Goal: Information Seeking & Learning: Learn about a topic

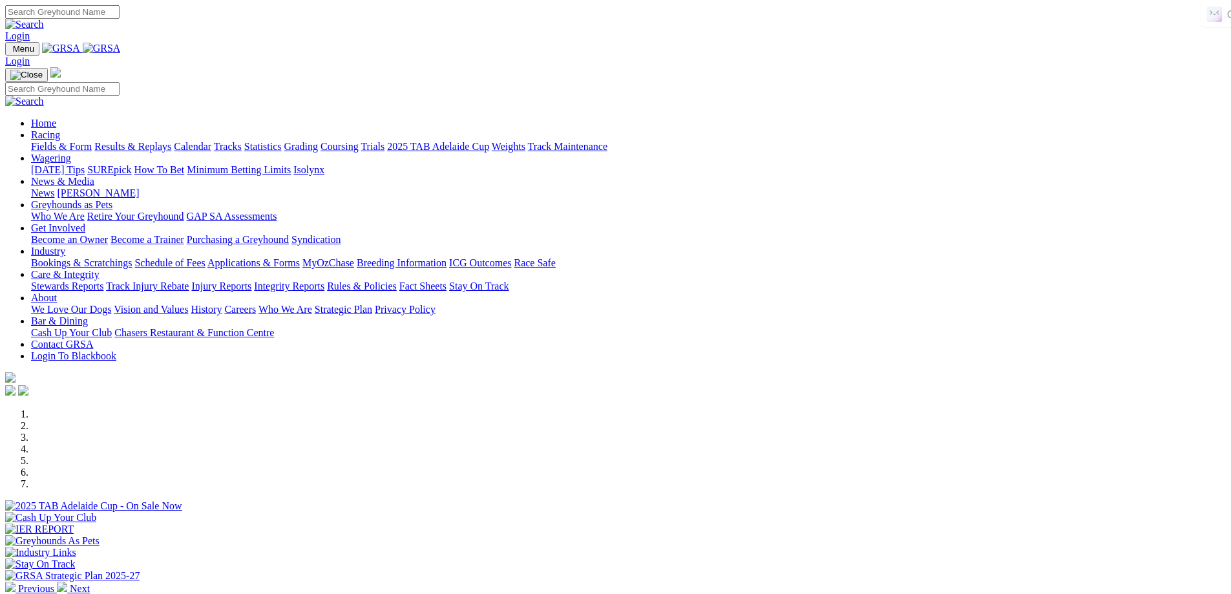
click at [60, 129] on link "Racing" at bounding box center [45, 134] width 29 height 11
click at [211, 141] on link "Calendar" at bounding box center [192, 146] width 37 height 11
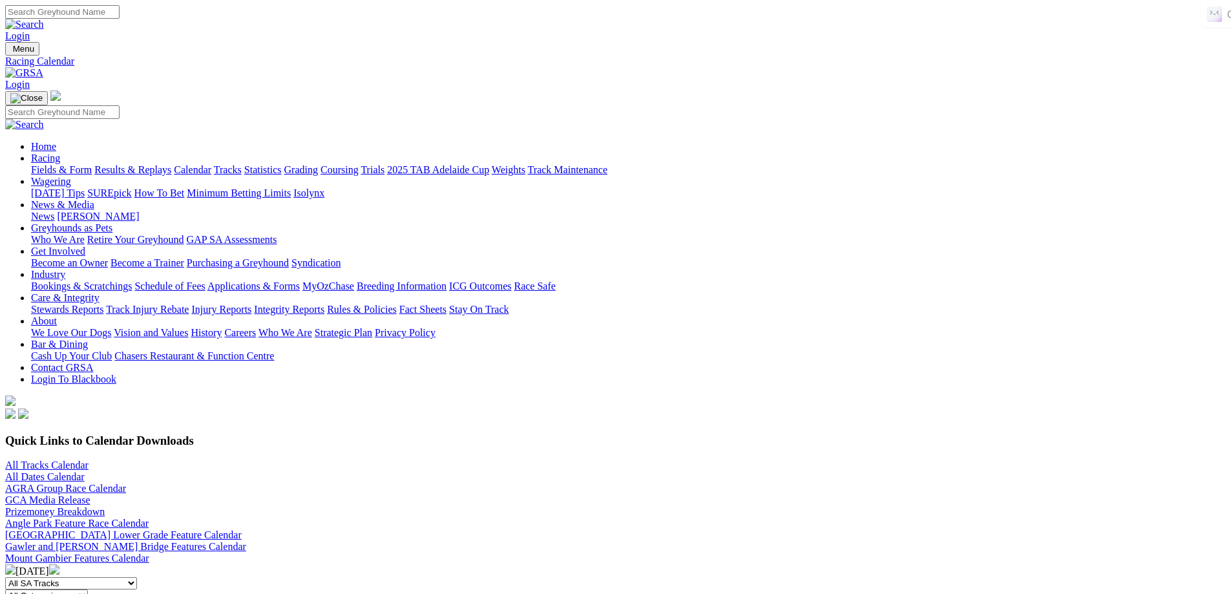
click at [16, 564] on img at bounding box center [10, 569] width 10 height 10
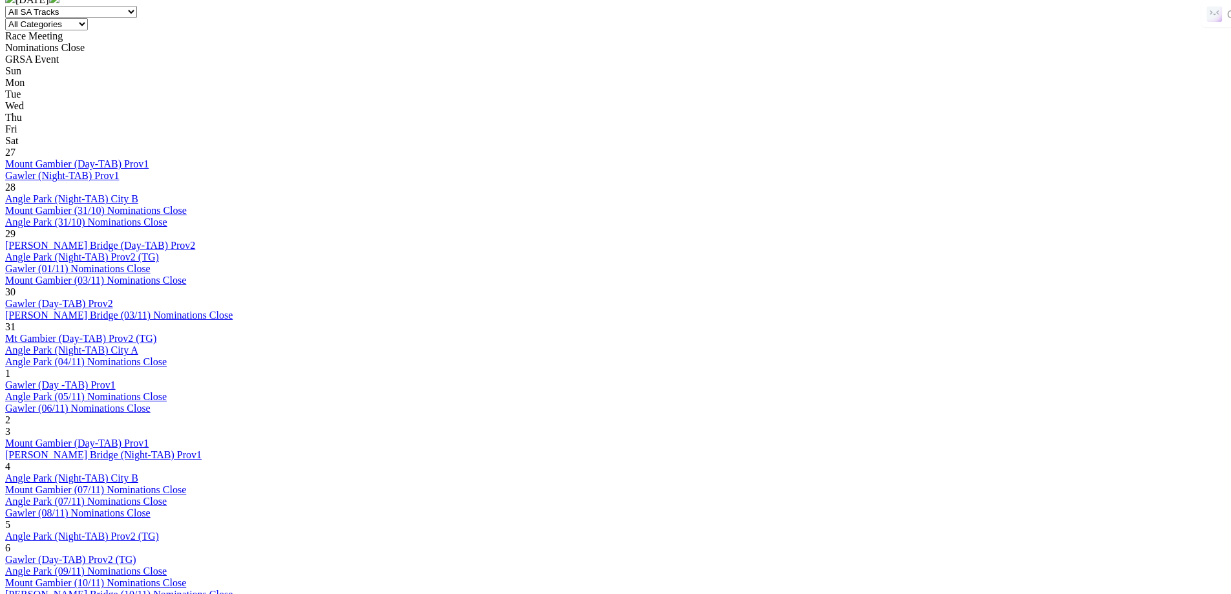
scroll to position [581, 0]
